Goal: Information Seeking & Learning: Check status

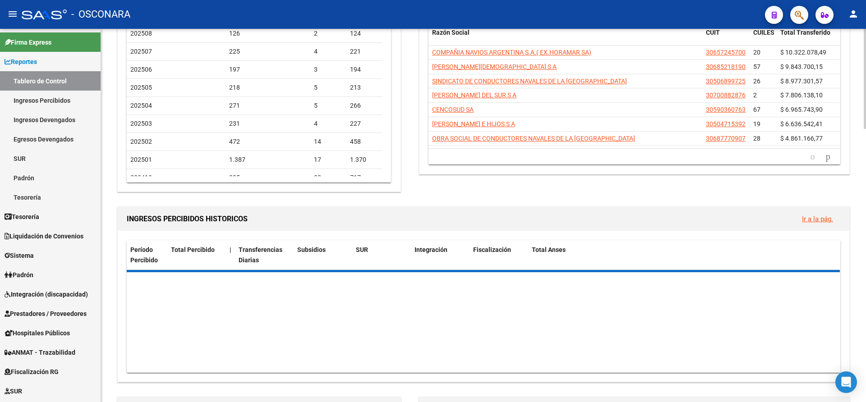
scroll to position [81, 0]
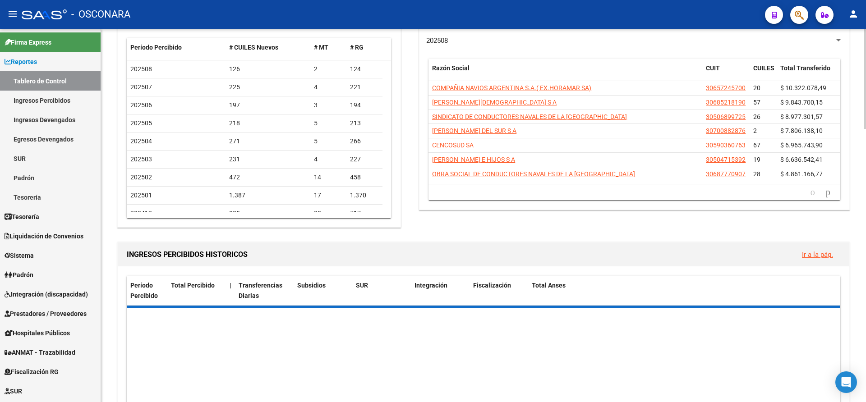
click at [865, 76] on div at bounding box center [865, 101] width 2 height 100
click at [28, 280] on link "Padrón" at bounding box center [50, 274] width 101 height 19
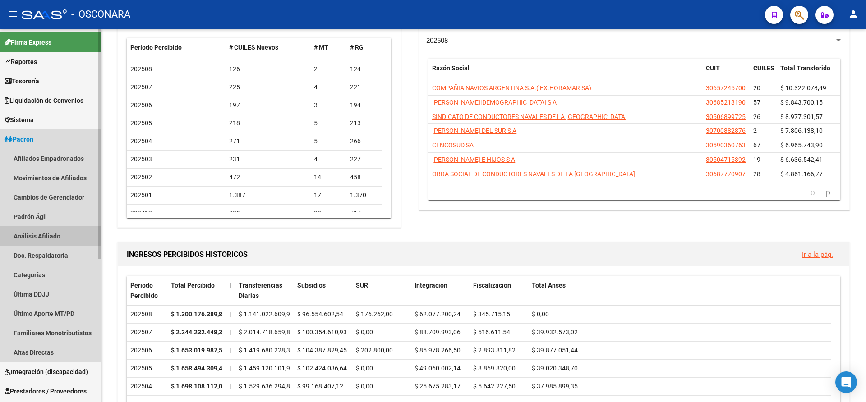
click at [52, 233] on link "Análisis Afiliado" at bounding box center [50, 235] width 101 height 19
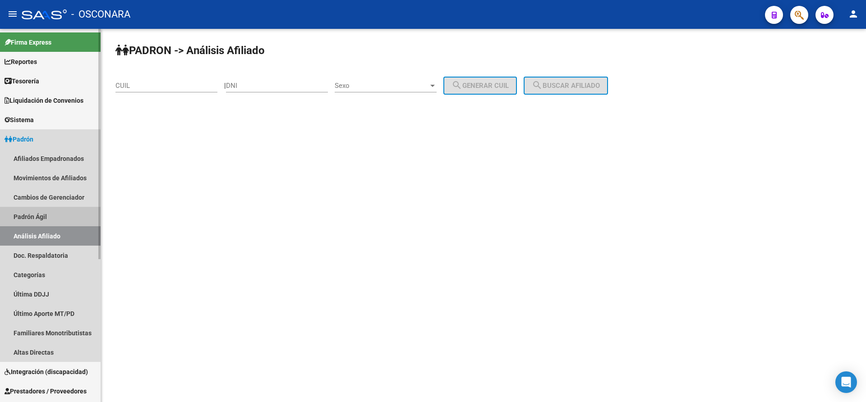
click at [39, 215] on link "Padrón Ágil" at bounding box center [50, 216] width 101 height 19
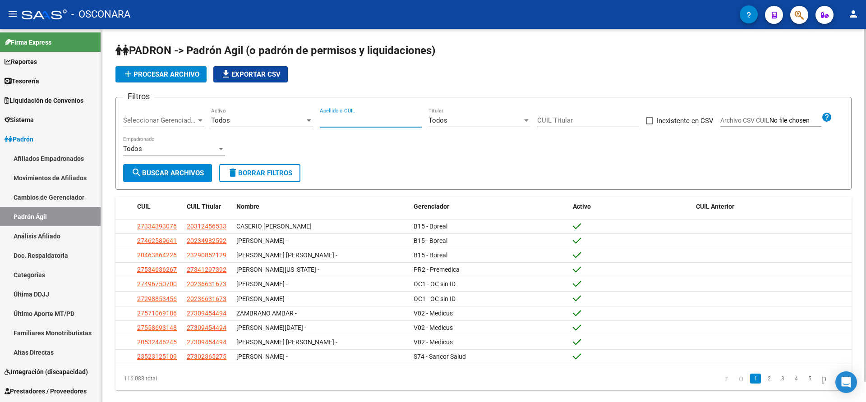
click at [335, 118] on input "Apellido o CUIL" at bounding box center [371, 120] width 102 height 8
type input "[PERSON_NAME]"
click at [199, 123] on div at bounding box center [200, 120] width 8 height 7
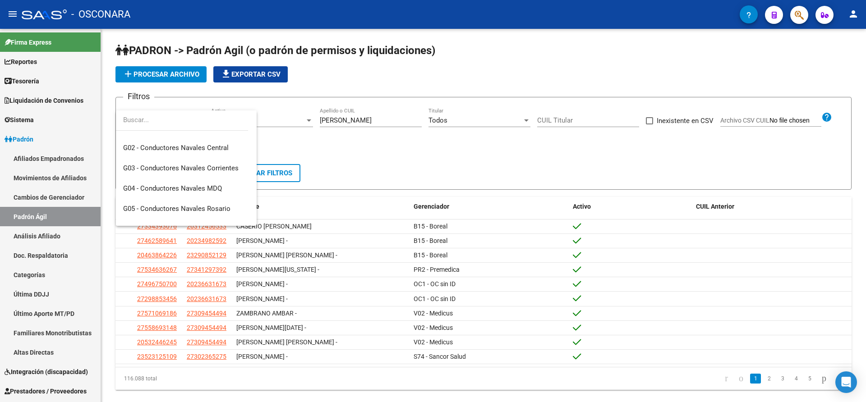
scroll to position [203, 0]
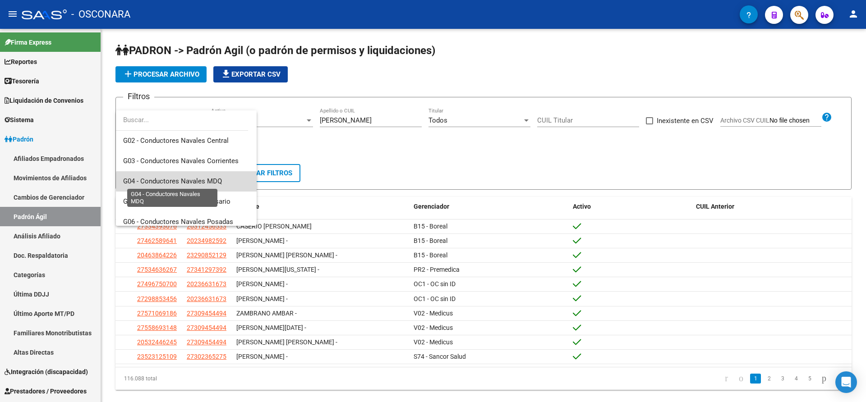
click at [196, 182] on span "G04 - Conductores Navales MDQ" at bounding box center [172, 181] width 99 height 8
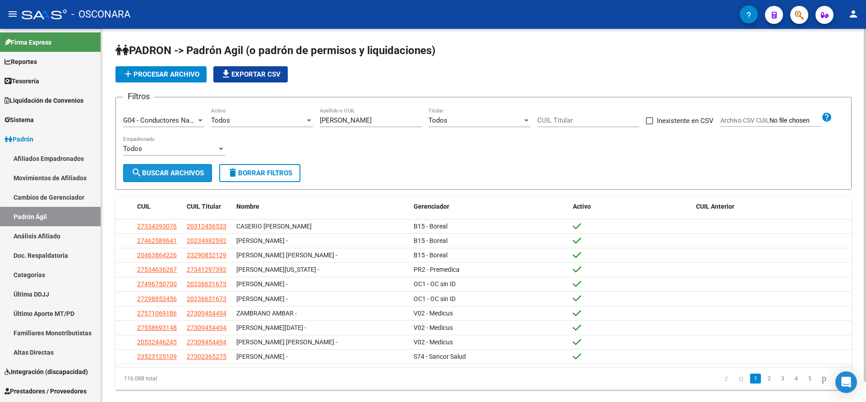
click at [169, 171] on span "search Buscar Archivos" at bounding box center [167, 173] width 73 height 8
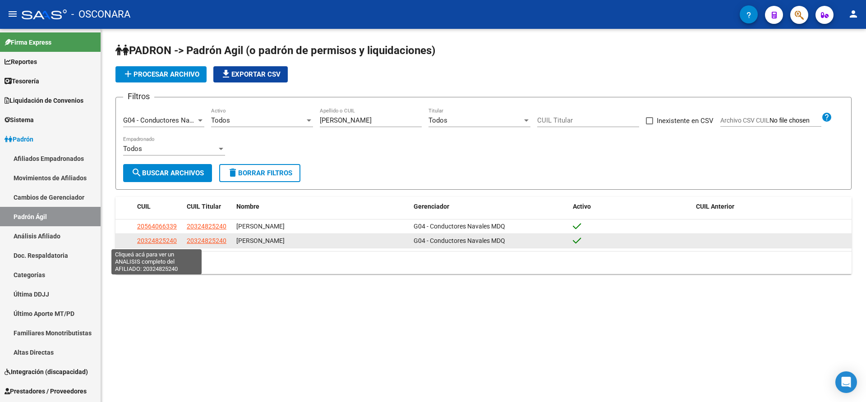
click at [171, 239] on span "20324825240" at bounding box center [157, 240] width 40 height 7
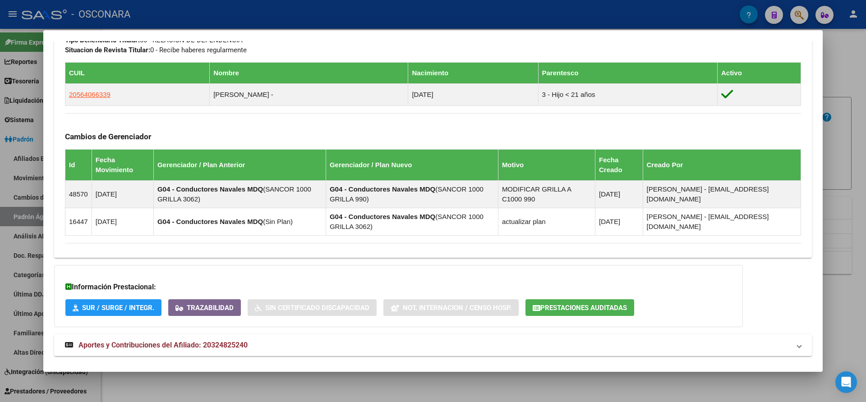
scroll to position [489, 0]
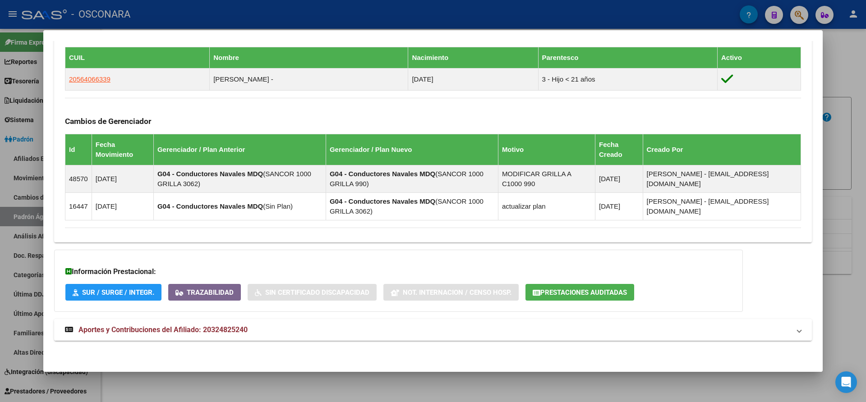
click at [798, 331] on span at bounding box center [800, 330] width 4 height 11
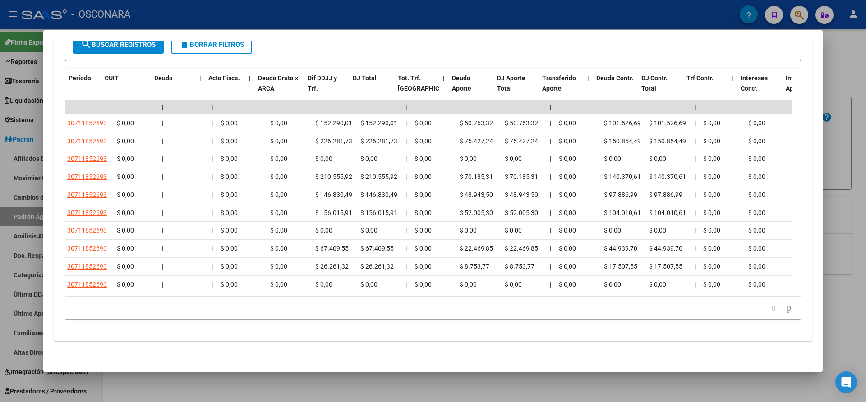
scroll to position [0, 0]
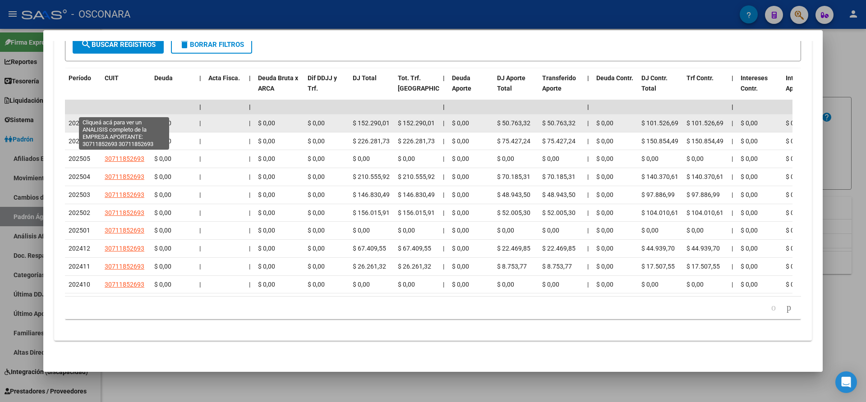
click at [129, 120] on span "30711852693" at bounding box center [125, 123] width 40 height 7
type textarea "30711852693"
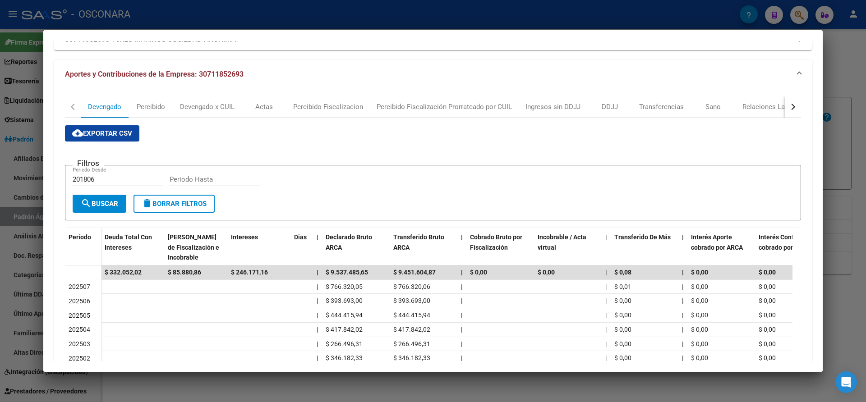
scroll to position [71, 0]
click at [608, 105] on div "DDJJ" at bounding box center [610, 108] width 16 height 10
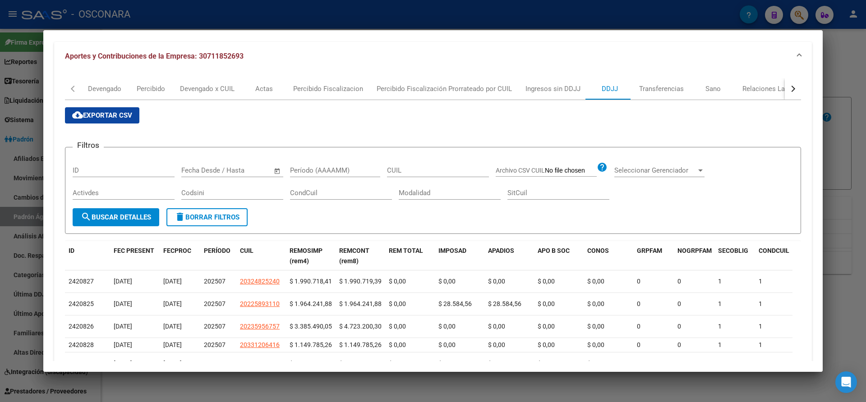
scroll to position [0, 0]
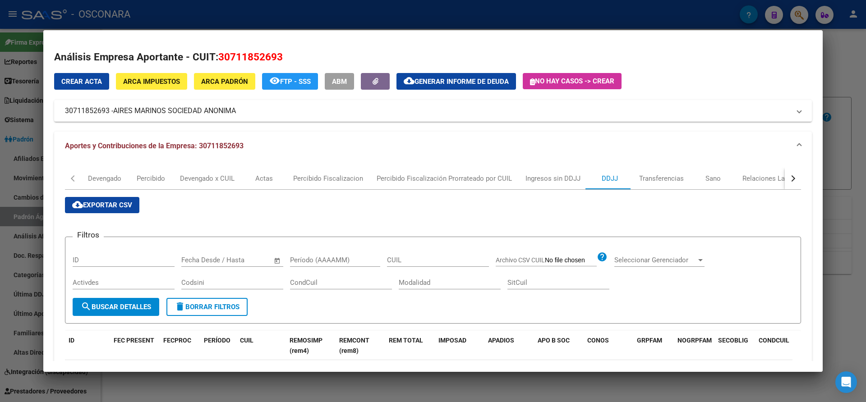
click at [851, 59] on div at bounding box center [433, 201] width 866 height 402
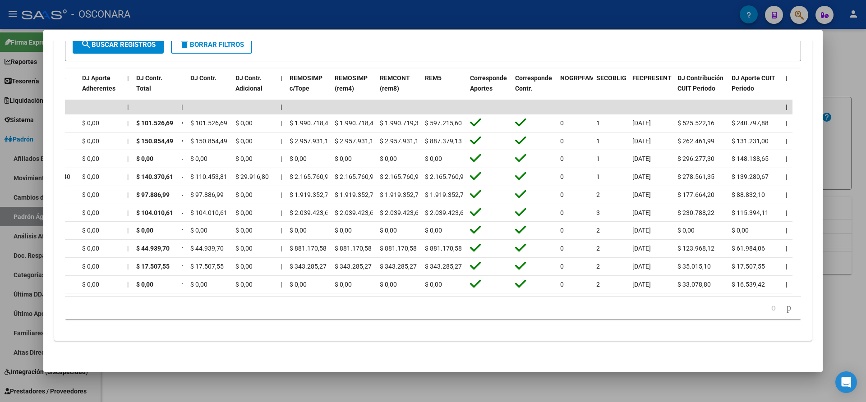
scroll to position [0, 1027]
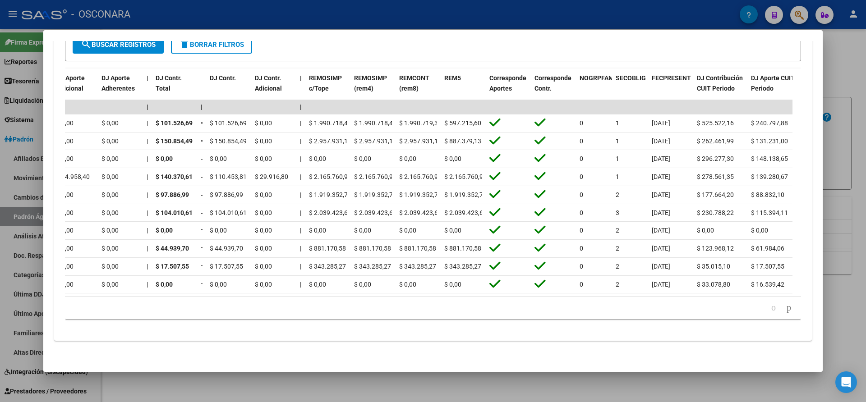
click at [444, 318] on div "179.769.313.486.231.570.000.000.000.000.000.000.000.000.000.000.000.000.000.000…" at bounding box center [433, 308] width 736 height 23
click at [855, 69] on div at bounding box center [433, 201] width 866 height 402
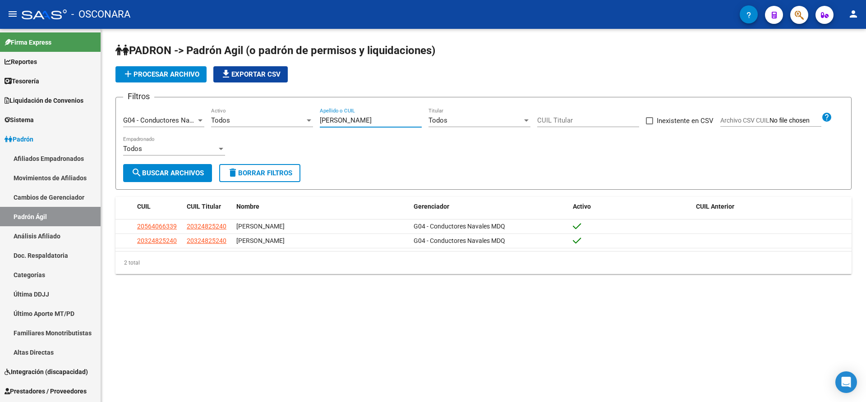
click at [352, 119] on input "[PERSON_NAME]" at bounding box center [371, 120] width 102 height 8
type input "p"
type input "[PERSON_NAME]"
click at [186, 171] on span "search Buscar Archivos" at bounding box center [167, 173] width 73 height 8
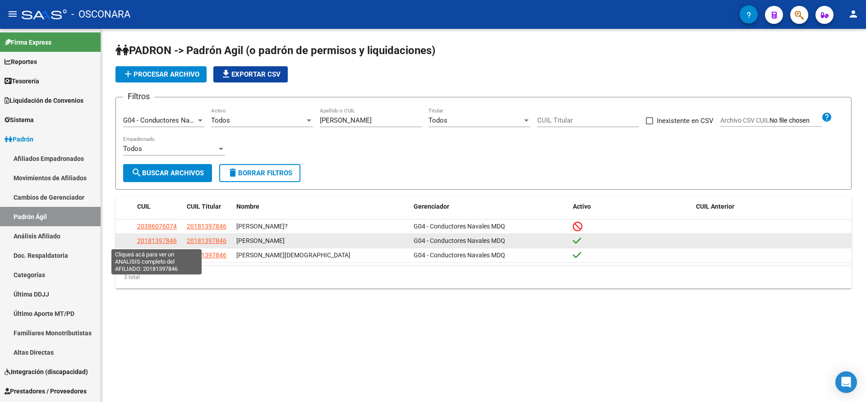
click at [155, 239] on span "20181397846" at bounding box center [157, 240] width 40 height 7
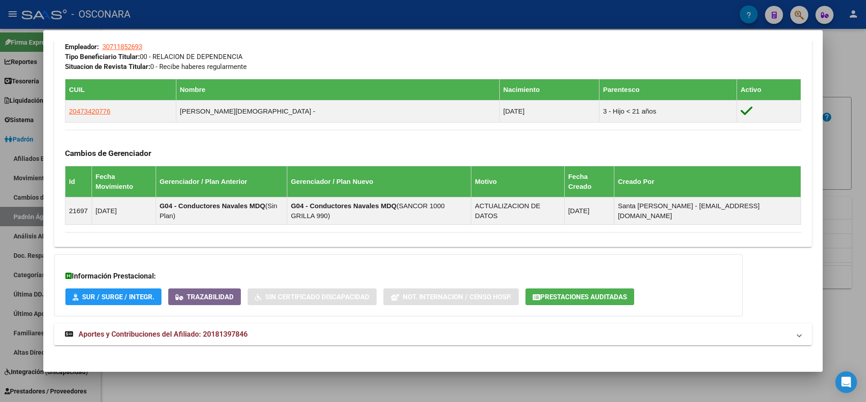
scroll to position [471, 0]
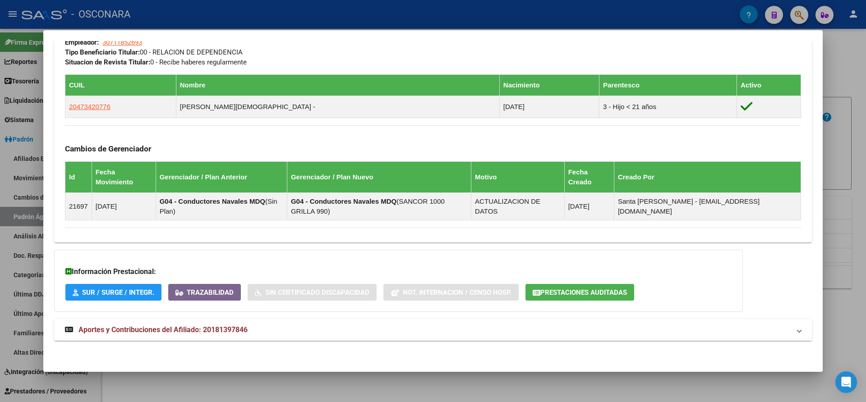
click at [153, 327] on span "Aportes y Contribuciones del Afiliado: 20181397846" at bounding box center [163, 330] width 169 height 9
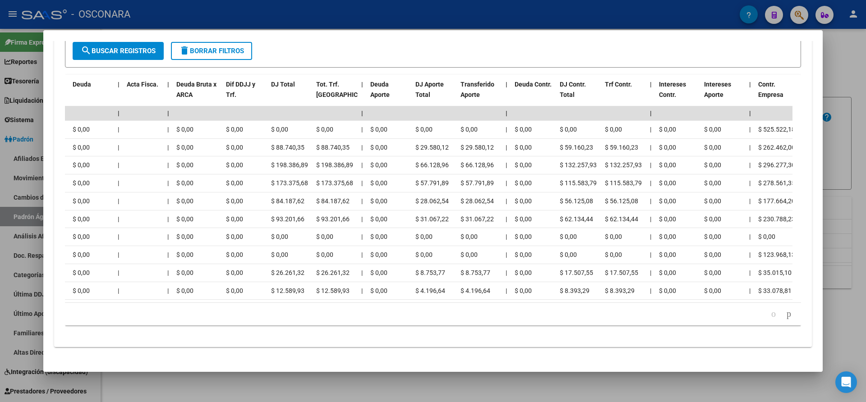
scroll to position [0, 0]
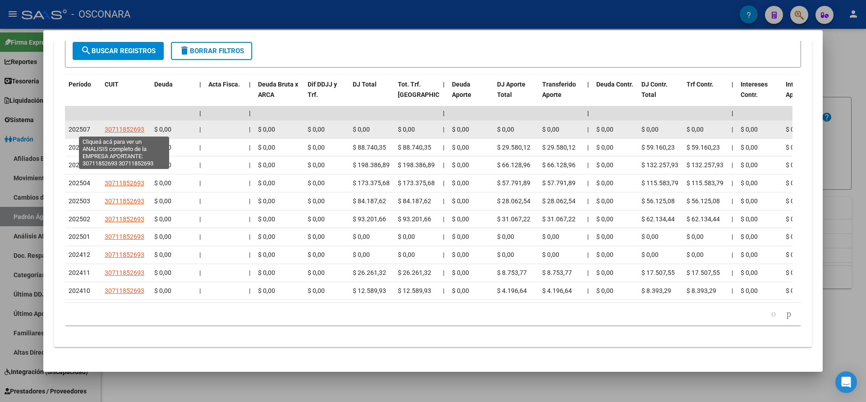
click at [130, 129] on span "30711852693" at bounding box center [125, 129] width 40 height 7
type textarea "30711852693"
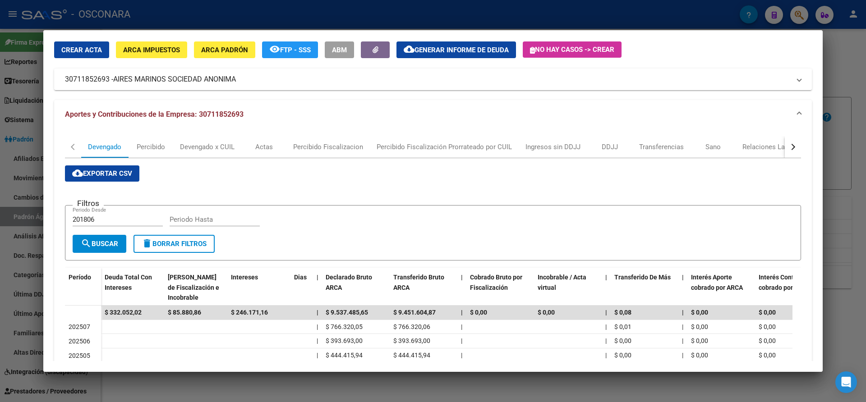
scroll to position [26, 0]
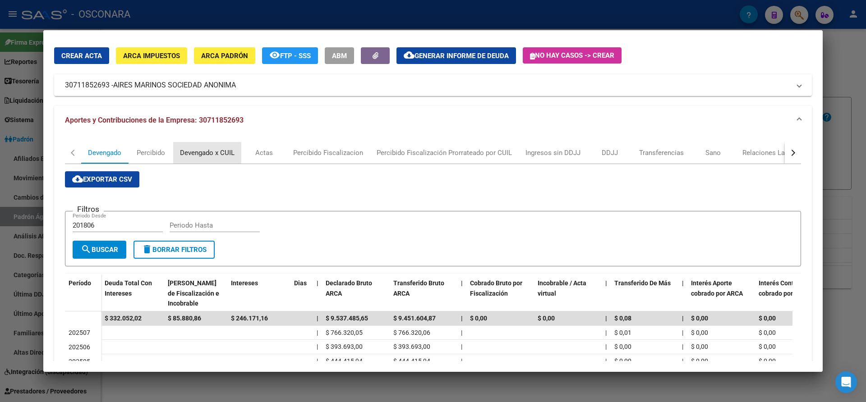
click at [207, 156] on div "Devengado x CUIL" at bounding box center [207, 153] width 55 height 10
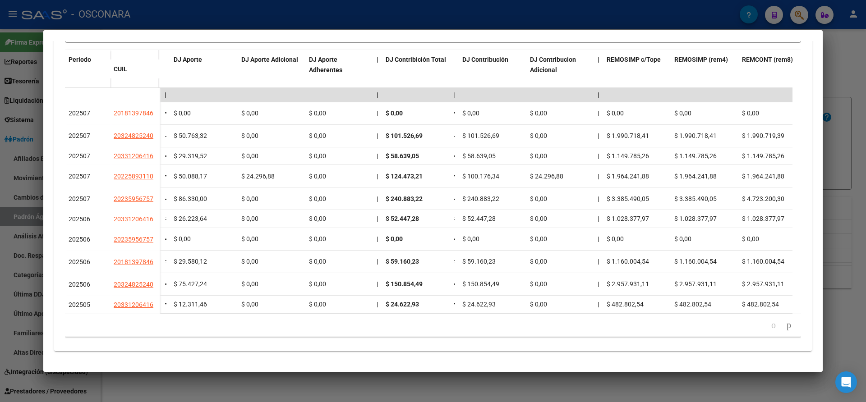
scroll to position [259, 0]
click at [786, 329] on icon "go to next page" at bounding box center [789, 325] width 7 height 11
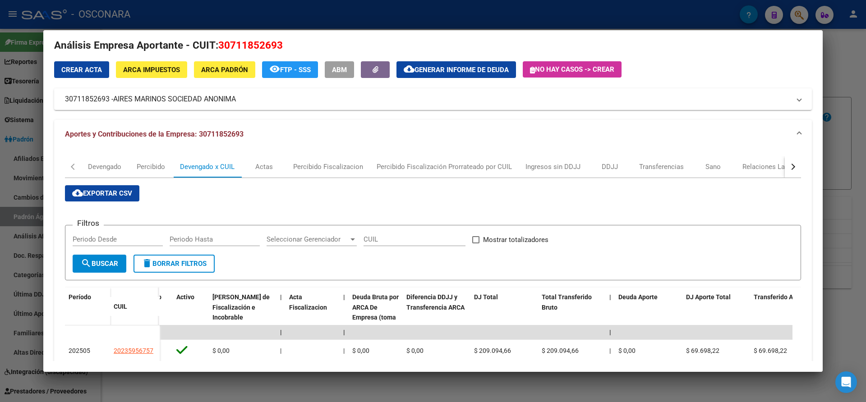
scroll to position [8, 0]
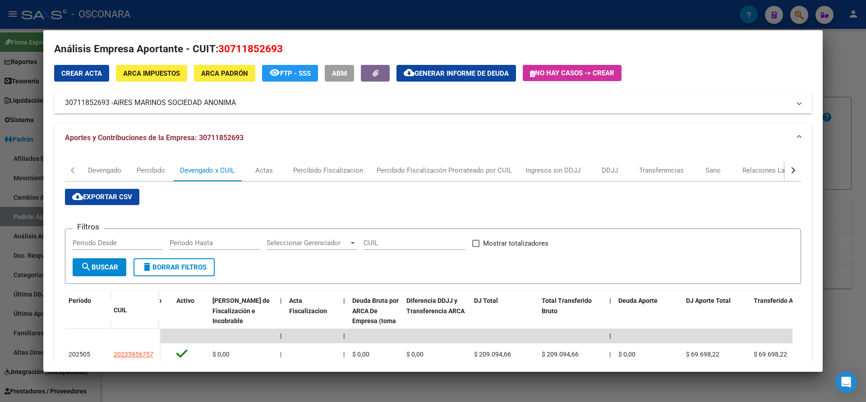
click at [861, 71] on div at bounding box center [433, 201] width 866 height 402
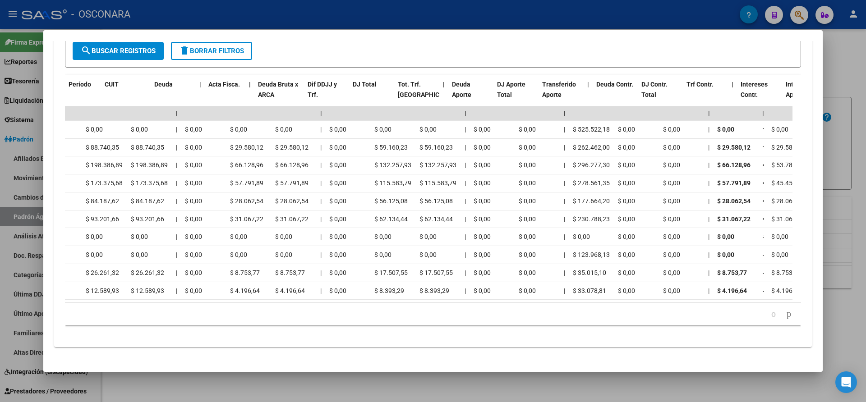
scroll to position [0, 0]
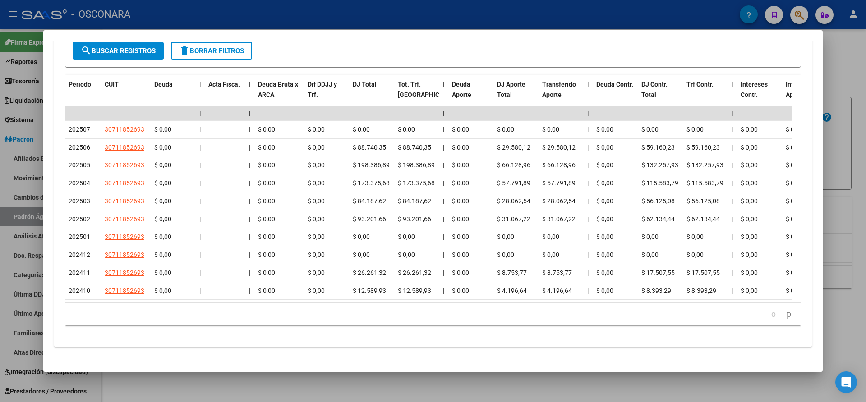
click at [853, 64] on div at bounding box center [433, 201] width 866 height 402
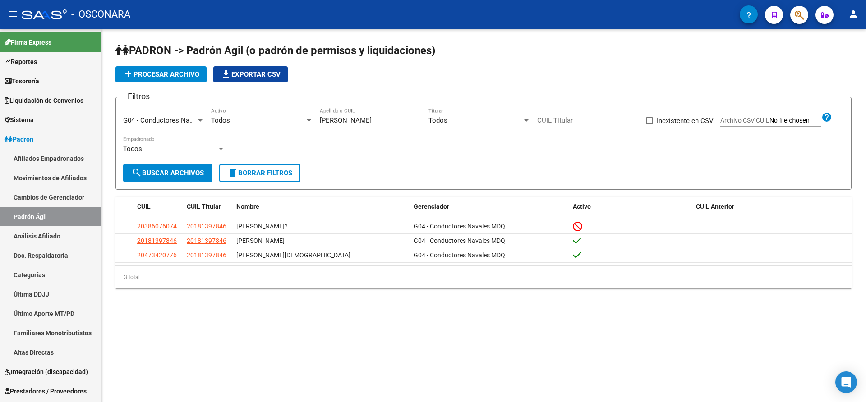
click at [344, 120] on input "[PERSON_NAME]" at bounding box center [371, 120] width 102 height 8
type input "g"
type input "[PERSON_NAME]"
click at [194, 180] on button "search Buscar Archivos" at bounding box center [167, 173] width 89 height 18
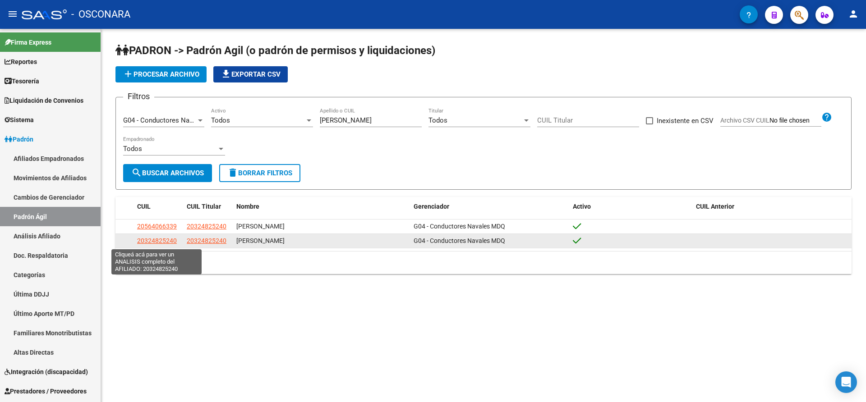
click at [162, 241] on span "20324825240" at bounding box center [157, 240] width 40 height 7
type textarea "20324825240"
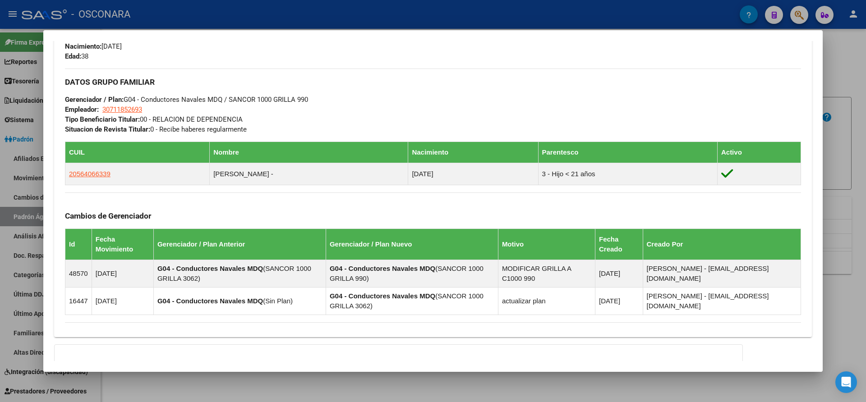
scroll to position [489, 0]
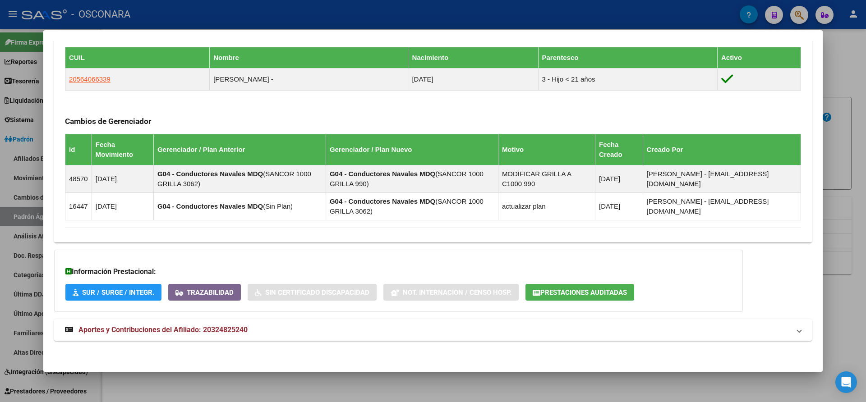
click at [142, 328] on span "Aportes y Contribuciones del Afiliado: 20324825240" at bounding box center [163, 330] width 169 height 9
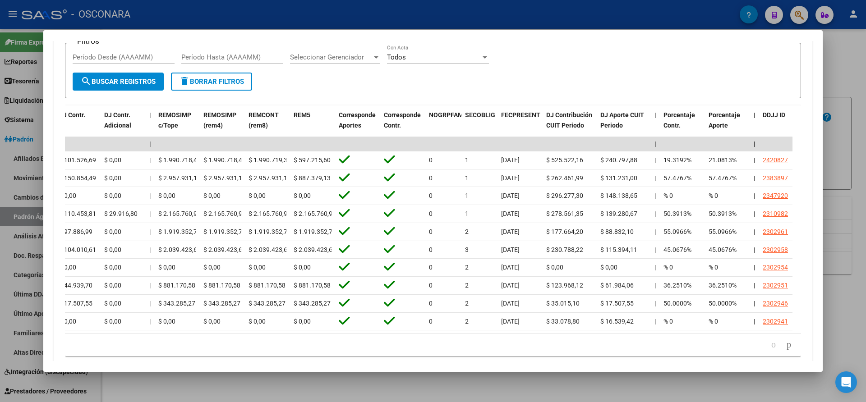
scroll to position [0, 1179]
click at [786, 350] on icon "go to next page" at bounding box center [789, 344] width 7 height 11
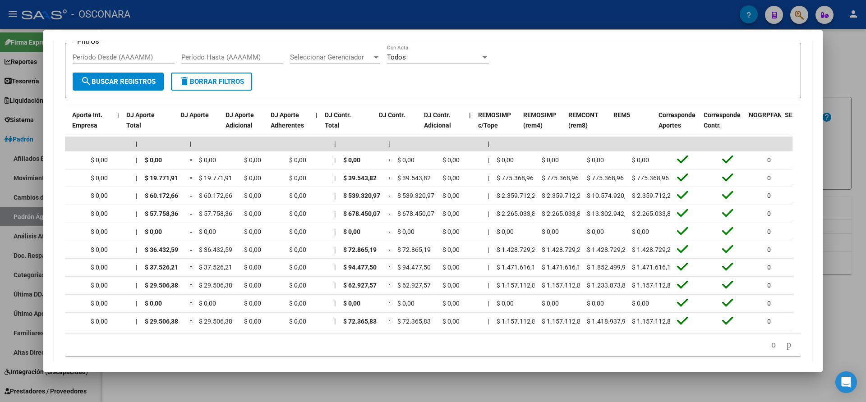
scroll to position [0, 860]
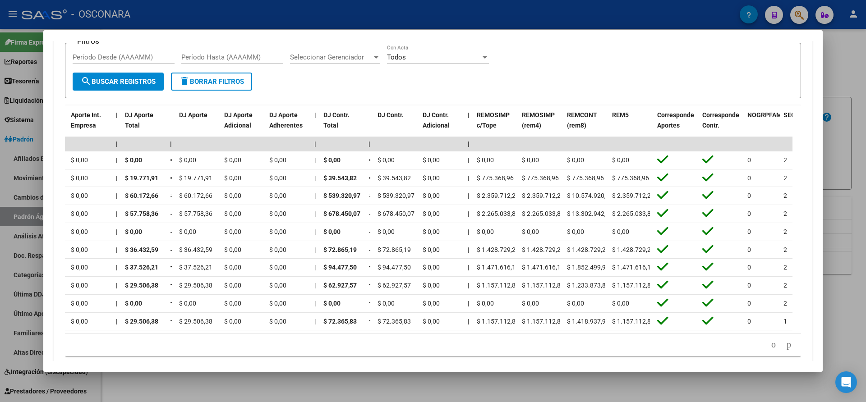
click at [605, 397] on div at bounding box center [433, 201] width 866 height 402
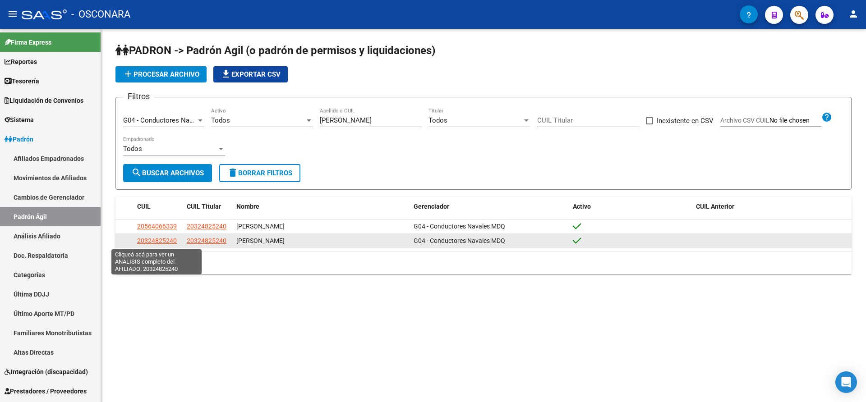
click at [156, 244] on span "20324825240" at bounding box center [157, 240] width 40 height 7
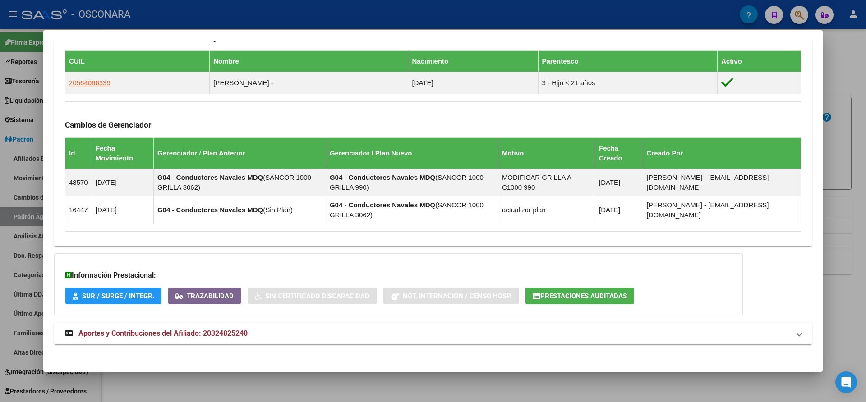
scroll to position [489, 0]
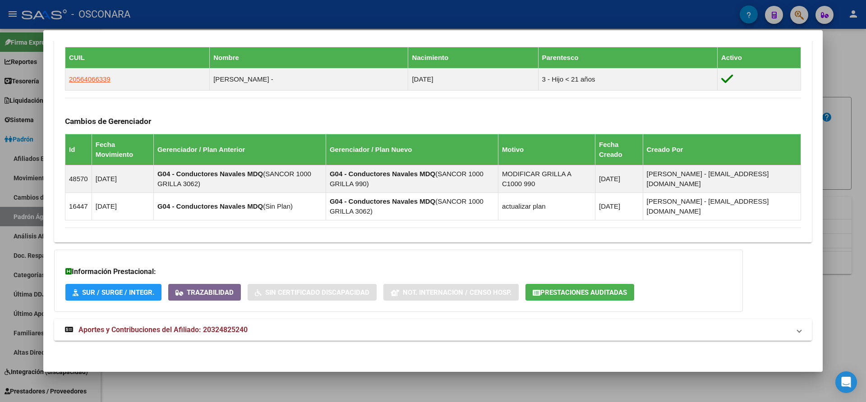
click at [150, 330] on span "Aportes y Contribuciones del Afiliado: 20324825240" at bounding box center [163, 330] width 169 height 9
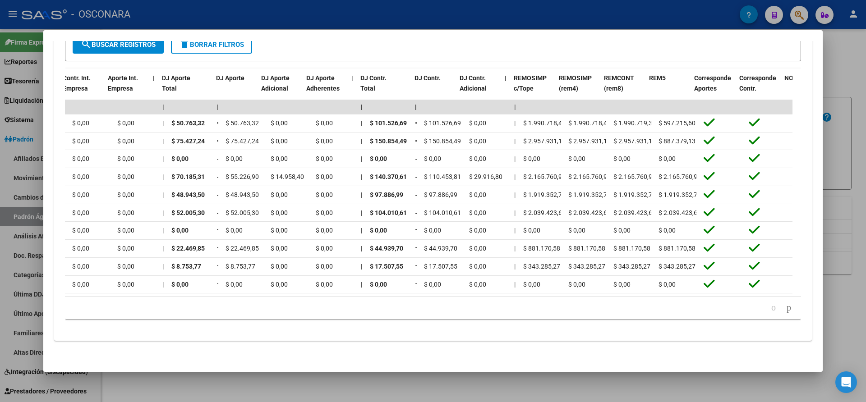
scroll to position [0, 827]
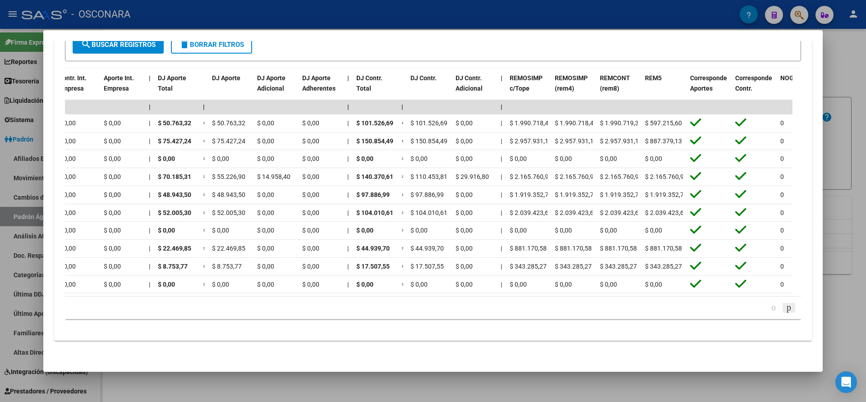
click at [786, 308] on icon "go to next page" at bounding box center [789, 307] width 7 height 11
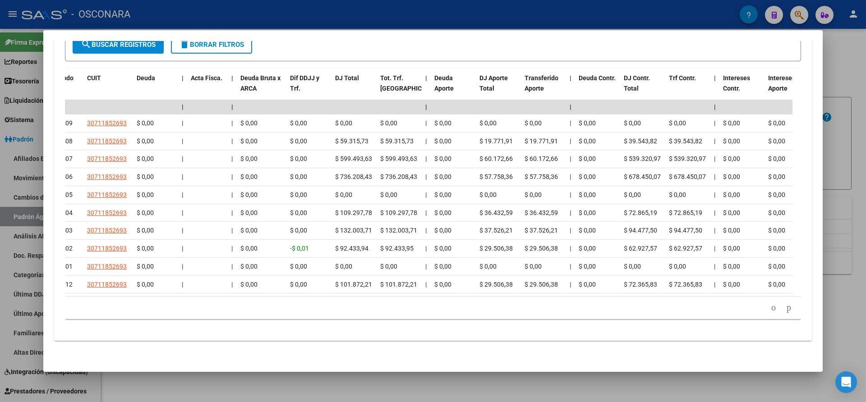
scroll to position [0, 0]
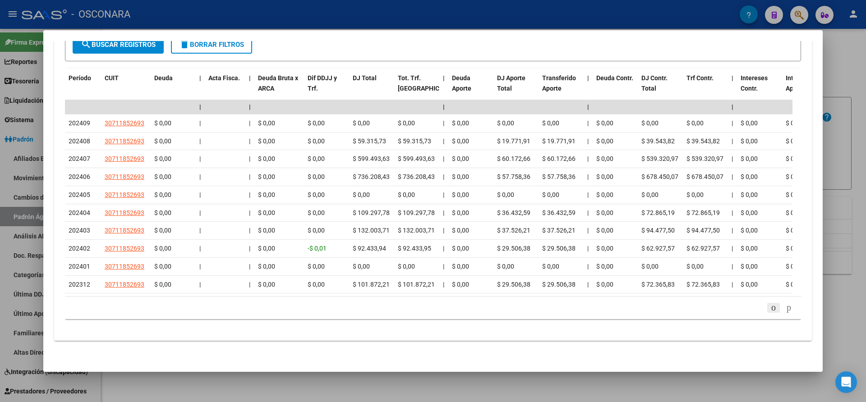
click at [770, 306] on icon "go to previous page" at bounding box center [773, 307] width 7 height 11
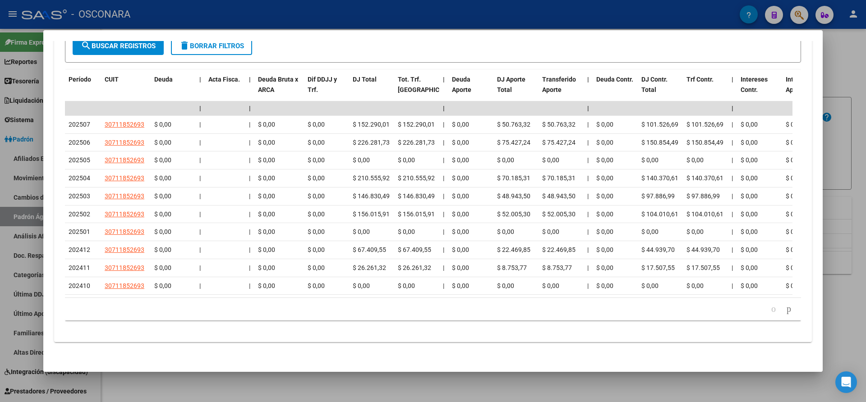
scroll to position [937, 0]
click at [786, 310] on icon "go to next page" at bounding box center [789, 307] width 7 height 11
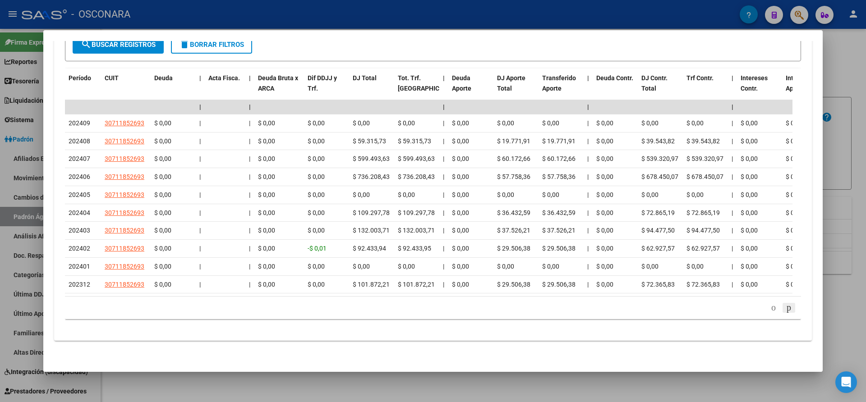
click at [780, 310] on div "179.769.313.486.231.570.000.000.000.000.000.000.000.000.000.000.000.000.000.000…" at bounding box center [433, 308] width 736 height 23
click at [786, 310] on icon "go to next page" at bounding box center [789, 307] width 7 height 11
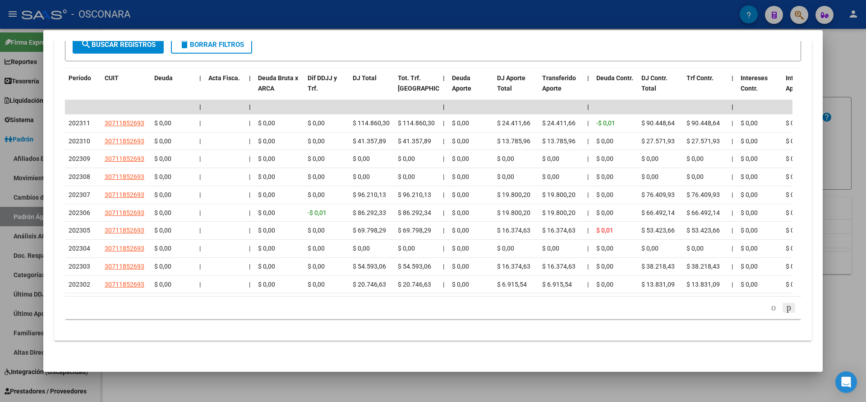
click at [786, 310] on icon "go to next page" at bounding box center [789, 307] width 7 height 11
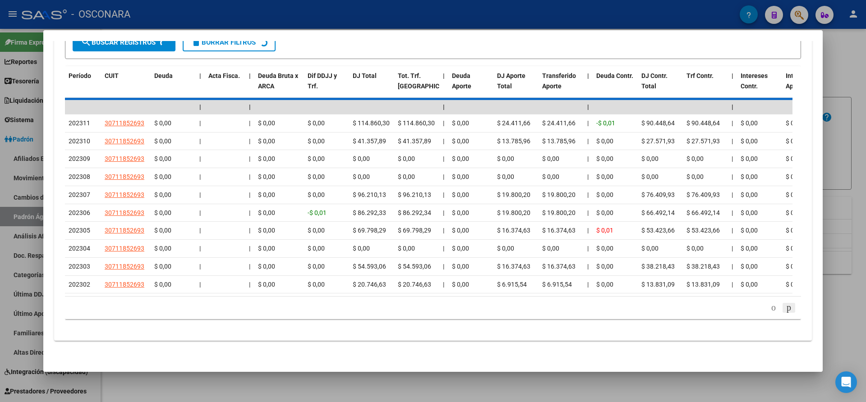
click at [780, 310] on div "179.769.313.486.231.570.000.000.000.000.000.000.000.000.000.000.000.000.000.000…" at bounding box center [433, 308] width 736 height 23
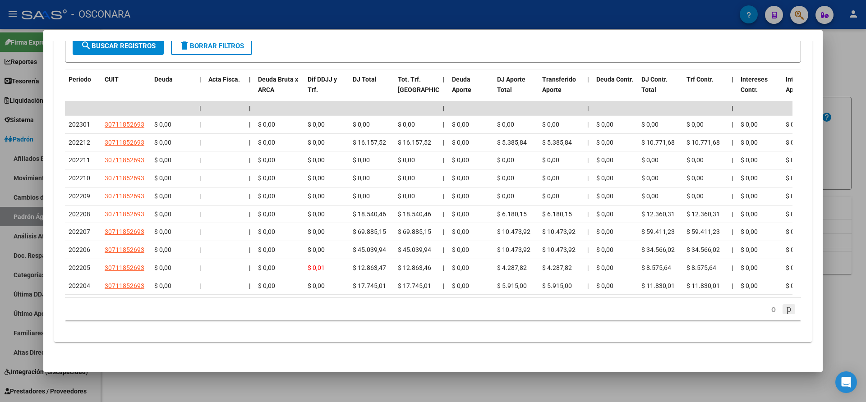
click at [780, 310] on div "179.769.313.486.231.570.000.000.000.000.000.000.000.000.000.000.000.000.000.000…" at bounding box center [433, 309] width 736 height 23
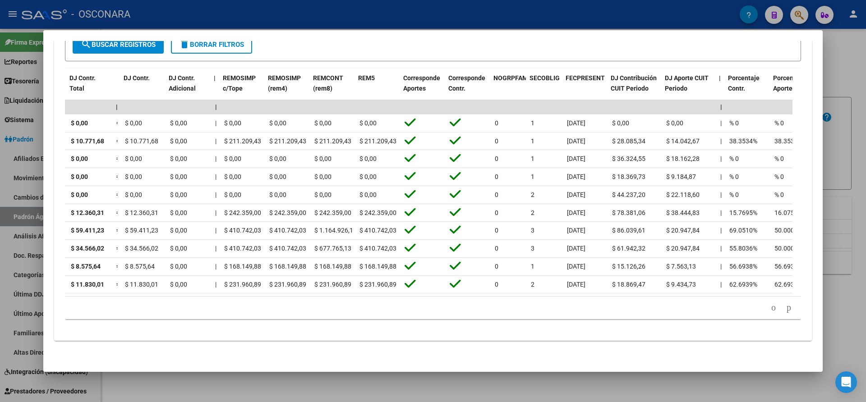
scroll to position [0, 1114]
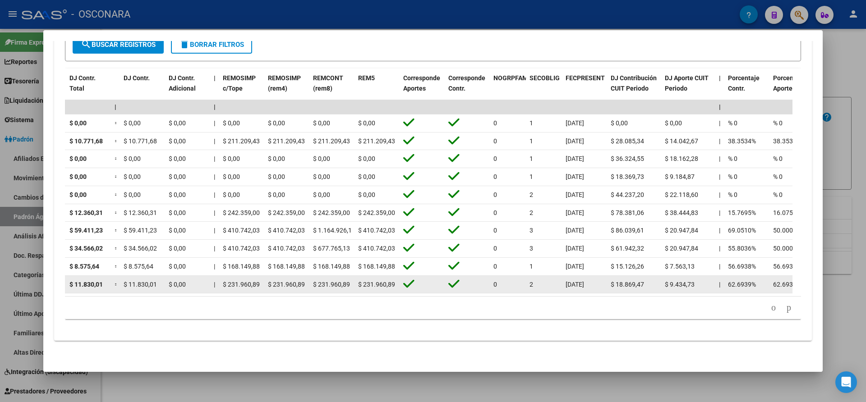
click at [534, 284] on datatable-body-cell "2" at bounding box center [544, 285] width 36 height 18
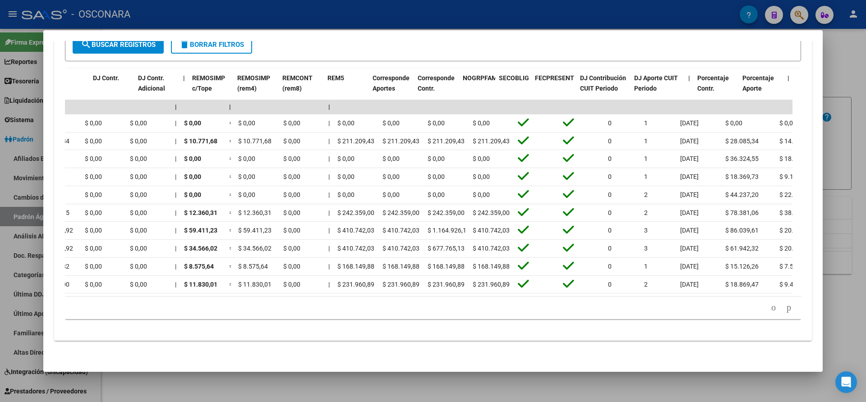
scroll to position [0, 1185]
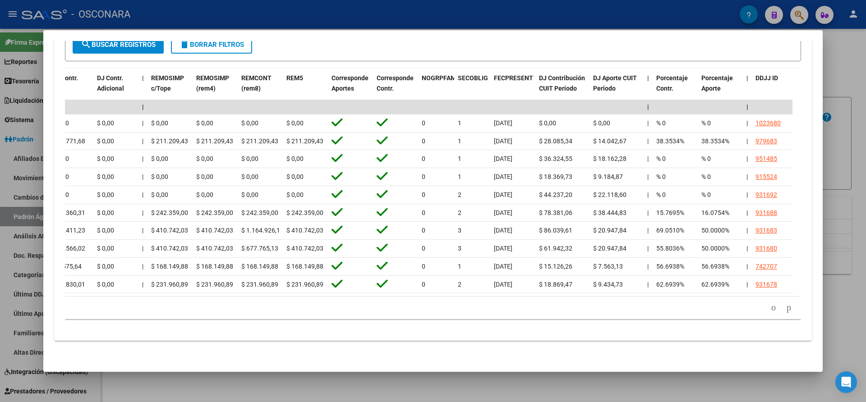
click at [845, 47] on div at bounding box center [433, 201] width 866 height 402
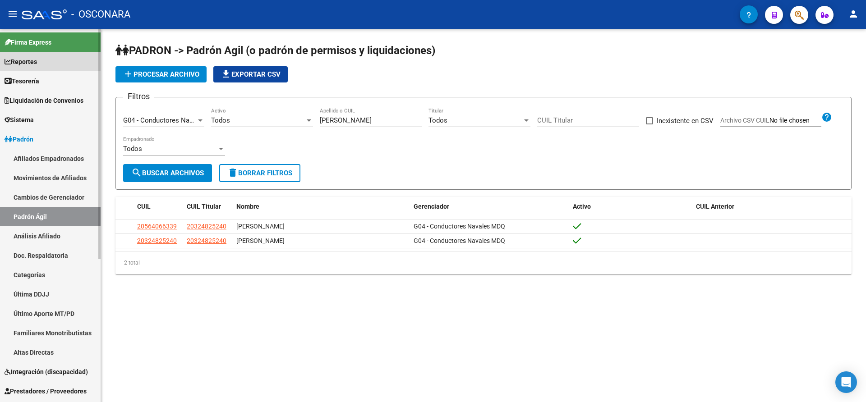
click at [31, 61] on span "Reportes" at bounding box center [21, 62] width 32 height 10
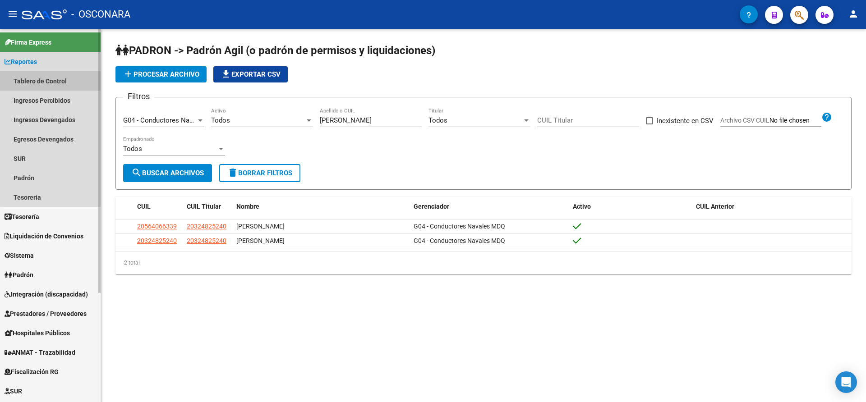
click at [58, 76] on link "Tablero de Control" at bounding box center [50, 80] width 101 height 19
